Goal: Find specific page/section: Find specific page/section

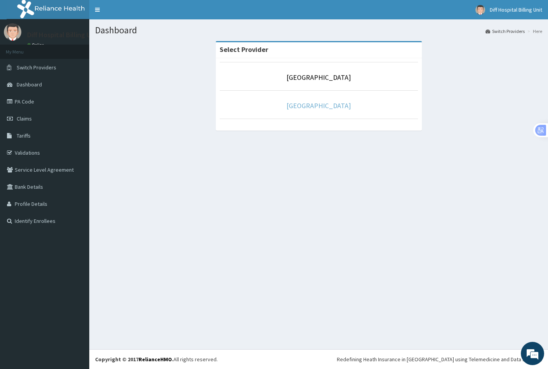
click at [321, 107] on link "[GEOGRAPHIC_DATA]" at bounding box center [318, 105] width 64 height 9
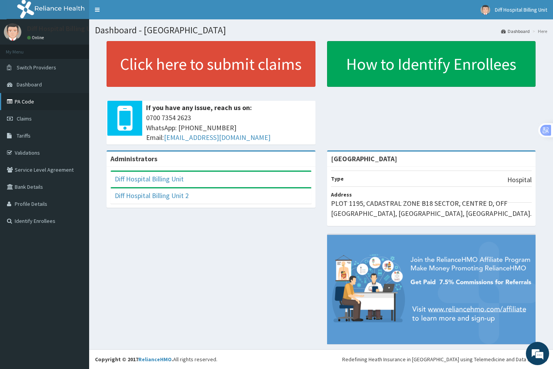
click at [33, 102] on link "PA Code" at bounding box center [44, 101] width 89 height 17
